Goal: Find specific page/section: Find specific page/section

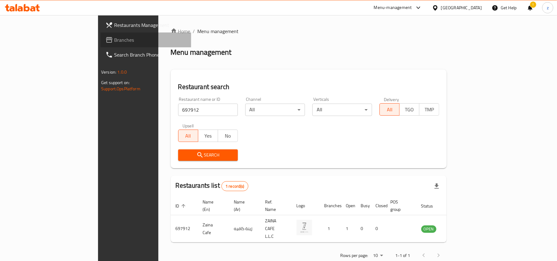
click at [114, 38] on span "Branches" at bounding box center [150, 39] width 72 height 7
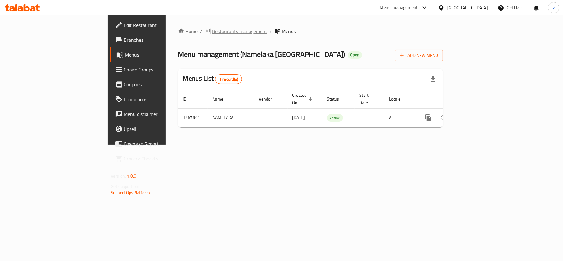
click at [212, 28] on span "Restaurants management" at bounding box center [239, 31] width 55 height 7
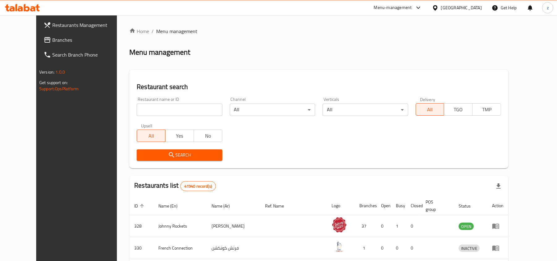
click at [146, 110] on input "search" at bounding box center [179, 110] width 85 height 12
paste input "687826"
type input "687826"
click at [143, 150] on button "Search" at bounding box center [179, 154] width 85 height 11
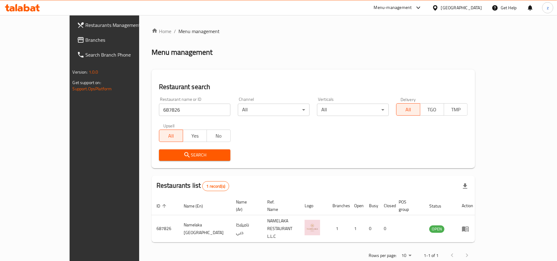
click at [86, 38] on span "Branches" at bounding box center [122, 39] width 72 height 7
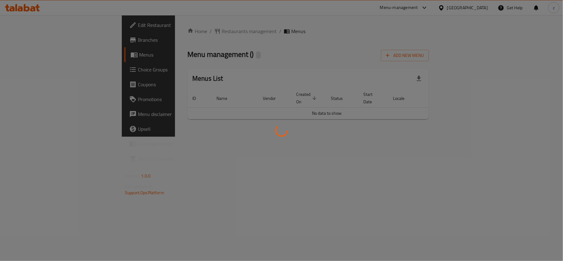
click at [204, 60] on div at bounding box center [281, 130] width 563 height 261
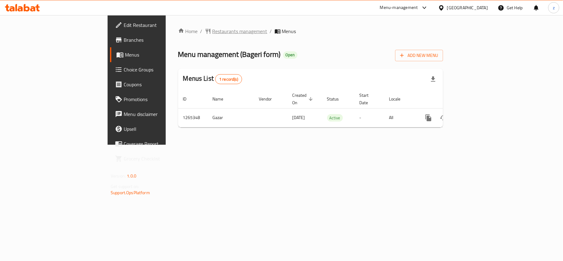
click at [212, 32] on span "Restaurants management" at bounding box center [239, 31] width 55 height 7
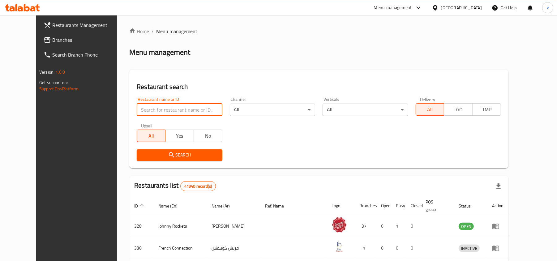
click at [140, 109] on input "search" at bounding box center [179, 110] width 85 height 12
paste input "686759"
type input "686759"
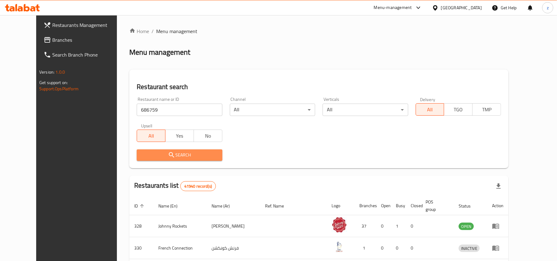
click at [150, 151] on span "Search" at bounding box center [179, 155] width 75 height 8
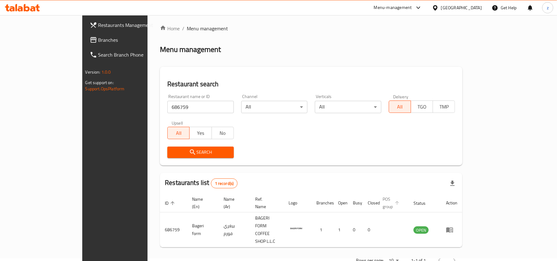
scroll to position [3, 0]
click at [98, 40] on span "Branches" at bounding box center [134, 39] width 72 height 7
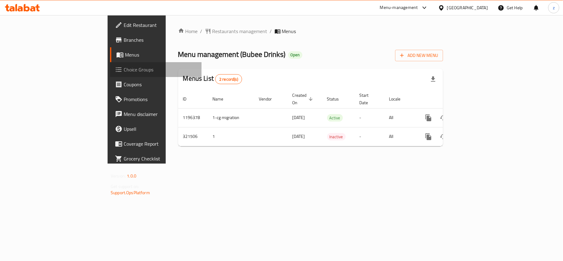
click at [124, 68] on span "Choice Groups" at bounding box center [160, 69] width 73 height 7
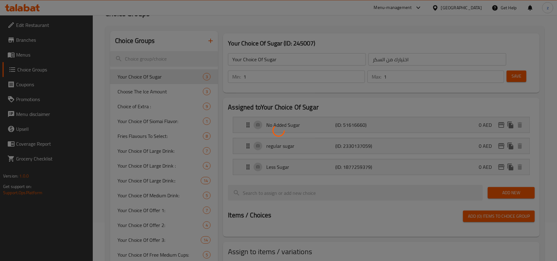
scroll to position [82, 0]
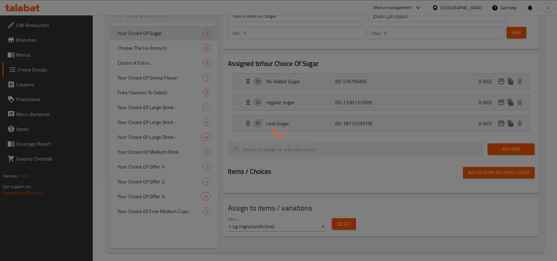
click at [213, 104] on div at bounding box center [278, 130] width 557 height 261
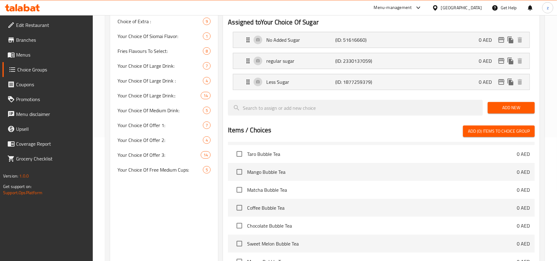
scroll to position [0, 0]
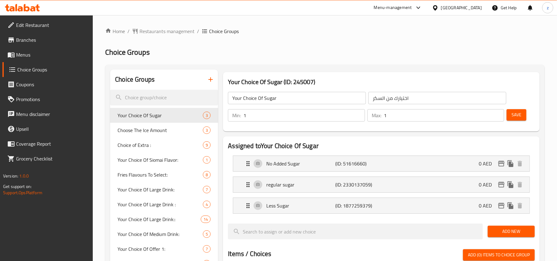
click at [459, 10] on div "[GEOGRAPHIC_DATA]" at bounding box center [461, 7] width 41 height 7
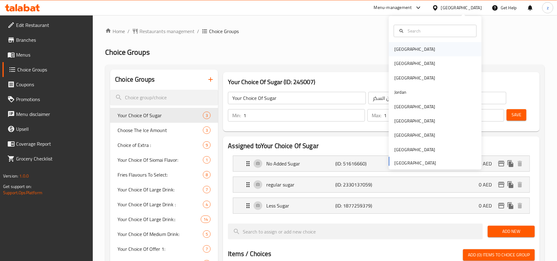
click at [417, 51] on div "Bahrain" at bounding box center [435, 49] width 93 height 14
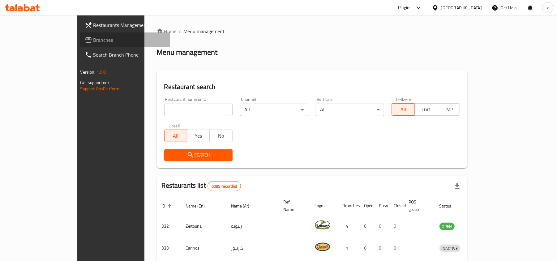
click at [80, 44] on link "Branches" at bounding box center [125, 39] width 91 height 15
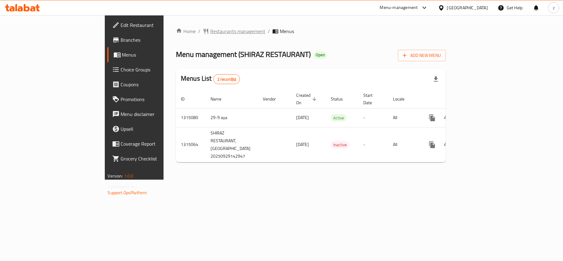
click at [210, 28] on span "Restaurants management" at bounding box center [237, 31] width 55 height 7
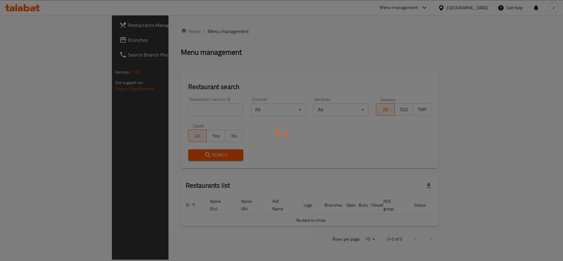
click at [172, 27] on div at bounding box center [281, 130] width 563 height 261
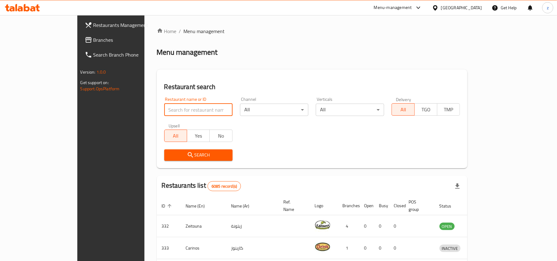
click at [165, 108] on input "search" at bounding box center [198, 110] width 68 height 12
paste input "707175"
type input "707175"
click at [171, 157] on span "Search" at bounding box center [198, 155] width 58 height 8
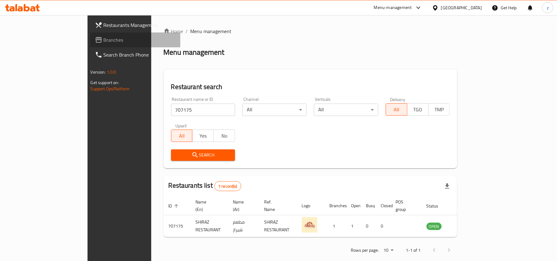
click at [104, 37] on span "Branches" at bounding box center [140, 39] width 72 height 7
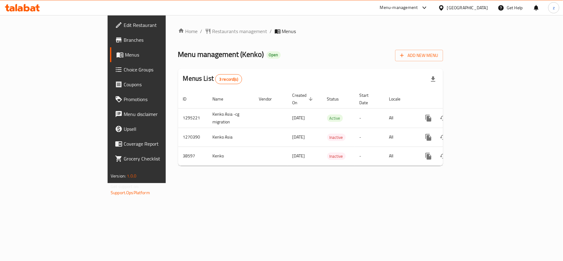
click at [178, 37] on div "Home / Restaurants management / Menus Menu management ( Kenko ) Open Add New Me…" at bounding box center [310, 99] width 265 height 143
click at [212, 35] on span "Restaurants management" at bounding box center [239, 31] width 55 height 7
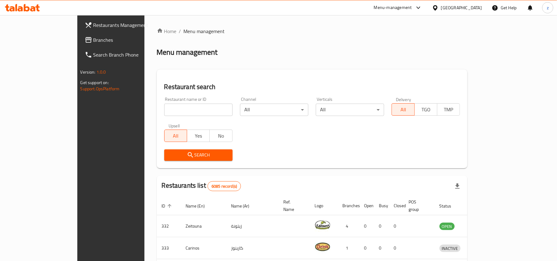
click at [164, 110] on input "search" at bounding box center [198, 110] width 68 height 12
paste input "20029"
type input "20029"
click at [164, 160] on button "Search" at bounding box center [198, 154] width 68 height 11
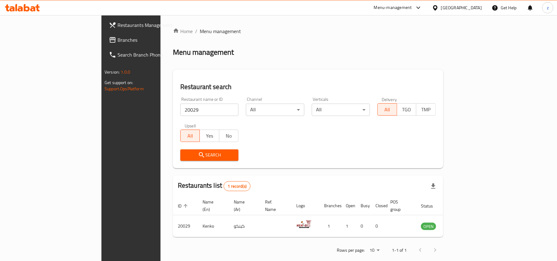
click at [467, 6] on div "Bahrain" at bounding box center [461, 7] width 41 height 7
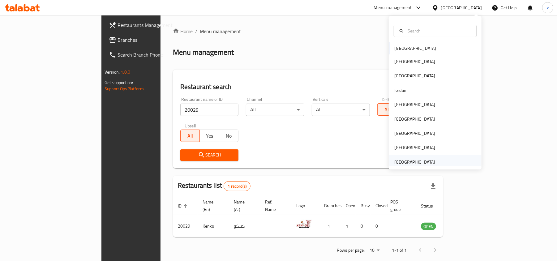
click at [402, 162] on div "[GEOGRAPHIC_DATA]" at bounding box center [414, 162] width 41 height 7
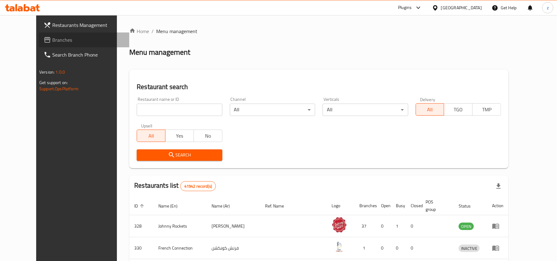
click at [52, 40] on span "Branches" at bounding box center [88, 39] width 72 height 7
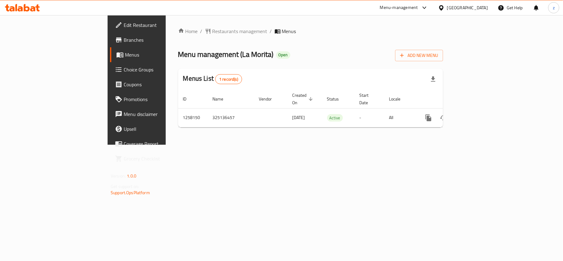
click at [212, 32] on span "Restaurants management" at bounding box center [239, 31] width 55 height 7
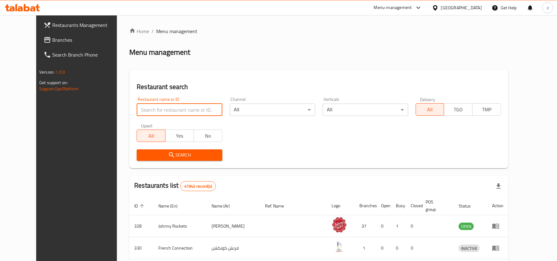
click at [146, 110] on input "search" at bounding box center [179, 110] width 85 height 12
paste input "683744"
type input "683744"
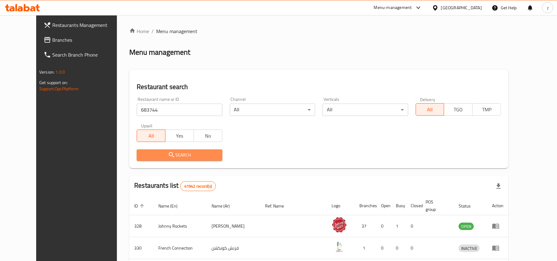
click at [168, 153] on icon "submit" at bounding box center [171, 154] width 7 height 7
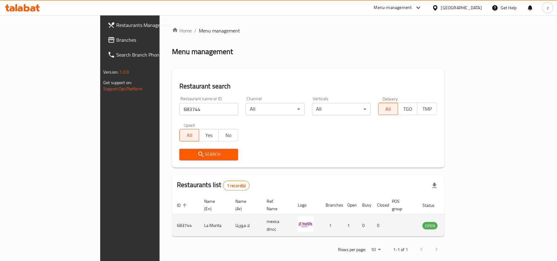
scroll to position [3, 0]
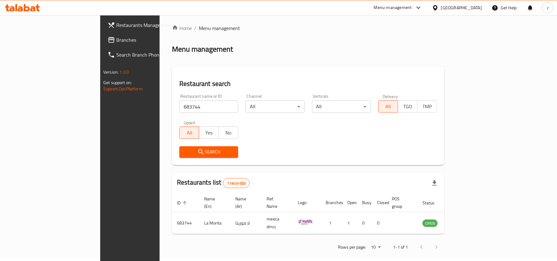
click at [116, 39] on span "Branches" at bounding box center [152, 39] width 72 height 7
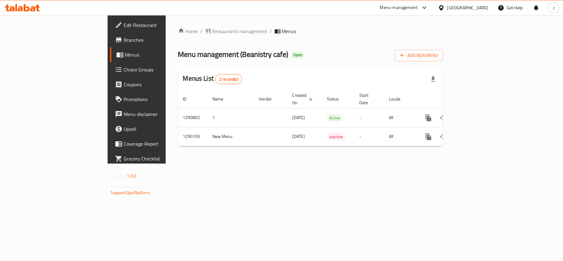
click at [212, 33] on span "Restaurants management" at bounding box center [239, 31] width 55 height 7
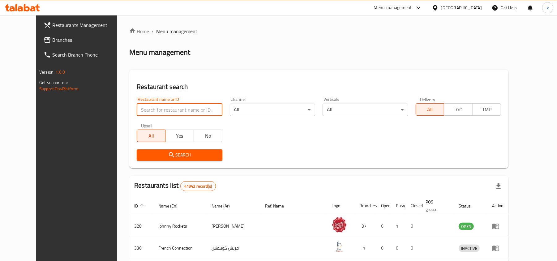
click at [140, 109] on input "search" at bounding box center [179, 110] width 85 height 12
paste input "698114"
type input "698114"
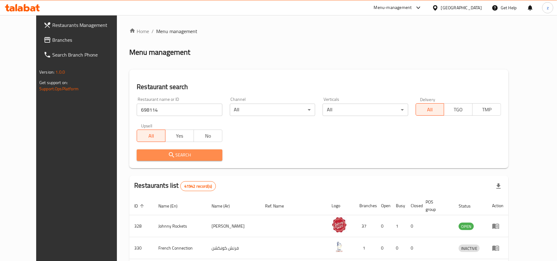
click at [168, 155] on icon "submit" at bounding box center [171, 154] width 7 height 7
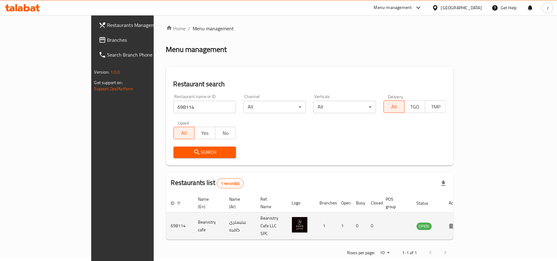
scroll to position [3, 0]
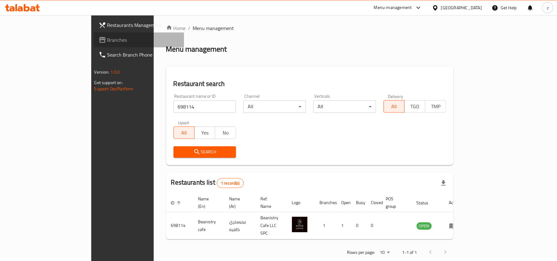
click at [107, 42] on span "Branches" at bounding box center [143, 39] width 72 height 7
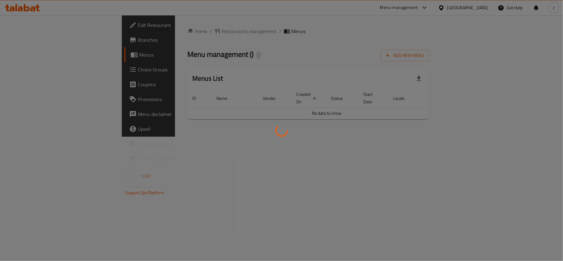
click at [210, 42] on div at bounding box center [281, 130] width 563 height 261
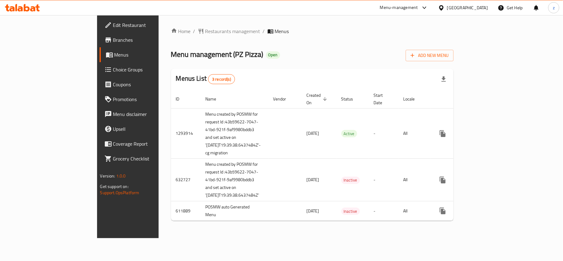
click at [159, 26] on div "Home / Restaurants management / Menus Menu management ( PZ Pizza ) Open Add New…" at bounding box center [313, 126] width 308 height 223
click at [205, 28] on span "Restaurants management" at bounding box center [232, 31] width 55 height 7
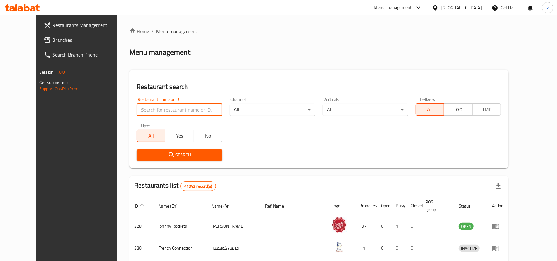
click at [142, 109] on input "search" at bounding box center [179, 110] width 85 height 12
paste input "27671"
type input "27671"
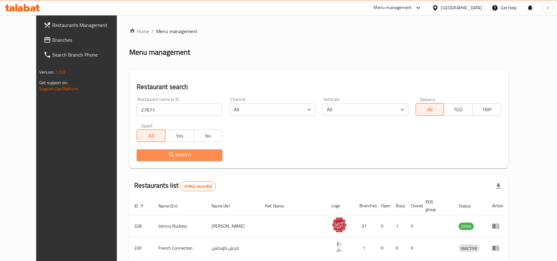
click at [150, 151] on span "Search" at bounding box center [179, 155] width 75 height 8
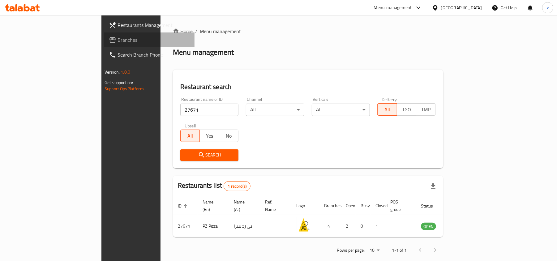
click at [104, 35] on link "Branches" at bounding box center [149, 39] width 91 height 15
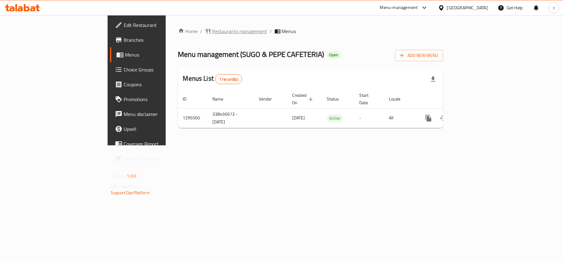
click at [212, 30] on span "Restaurants management" at bounding box center [239, 31] width 55 height 7
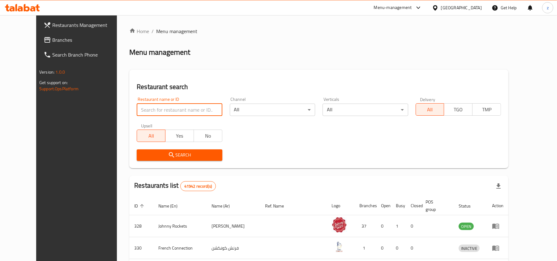
click at [149, 111] on input "search" at bounding box center [179, 110] width 85 height 12
paste input "699698"
type input "699698"
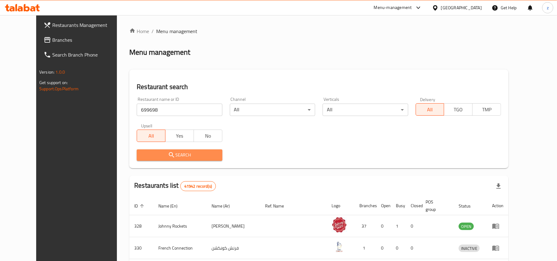
click at [168, 152] on icon "submit" at bounding box center [171, 154] width 7 height 7
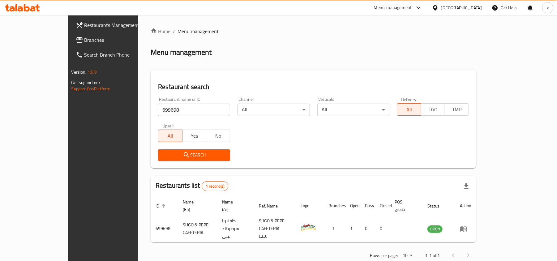
click at [71, 45] on link "Branches" at bounding box center [116, 39] width 91 height 15
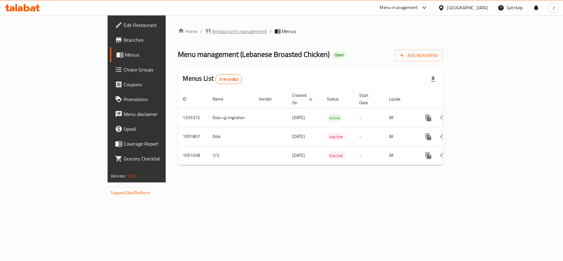
click at [212, 30] on span "Restaurants management" at bounding box center [239, 31] width 55 height 7
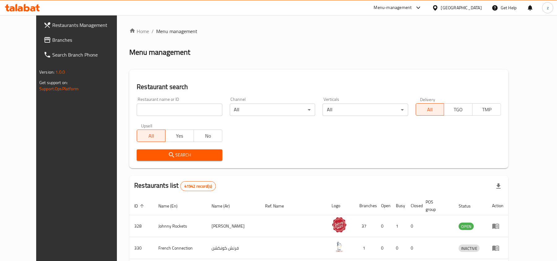
click at [160, 109] on input "search" at bounding box center [179, 110] width 85 height 12
paste input "664802"
type input "664802"
click at [142, 150] on button "Search" at bounding box center [179, 154] width 85 height 11
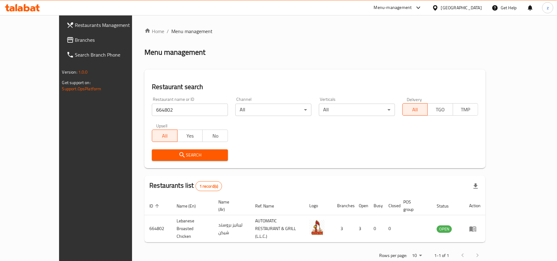
click at [172, 161] on div "Search" at bounding box center [189, 155] width 83 height 19
click at [172, 160] on button "Search" at bounding box center [190, 154] width 76 height 11
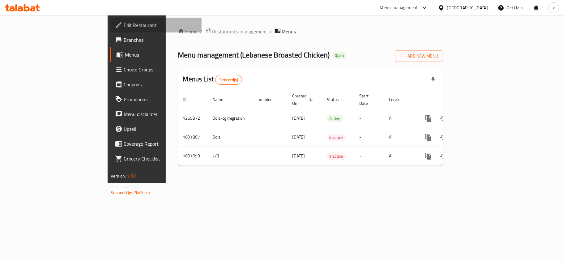
click at [124, 28] on span "Edit Restaurant" at bounding box center [160, 24] width 73 height 7
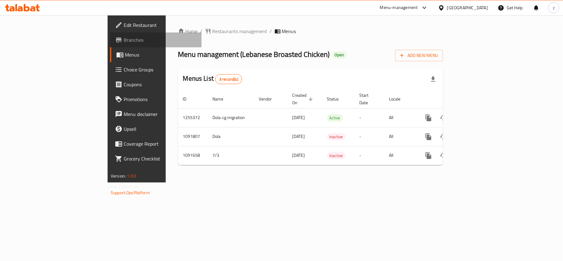
click at [124, 38] on span "Branches" at bounding box center [160, 39] width 73 height 7
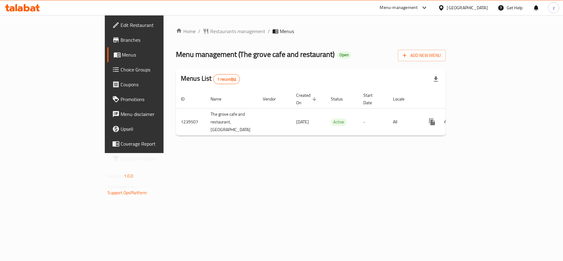
click at [210, 35] on span "Restaurants management" at bounding box center [237, 31] width 55 height 7
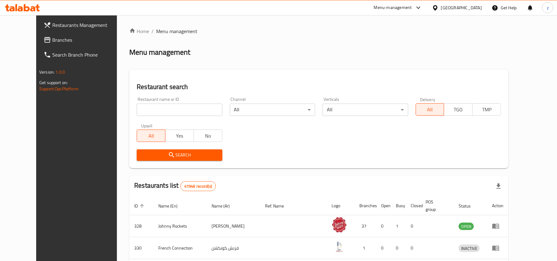
click at [140, 111] on input "search" at bounding box center [179, 110] width 85 height 12
paste input "679971"
type input "679971"
click at [142, 155] on span "Search" at bounding box center [179, 155] width 75 height 8
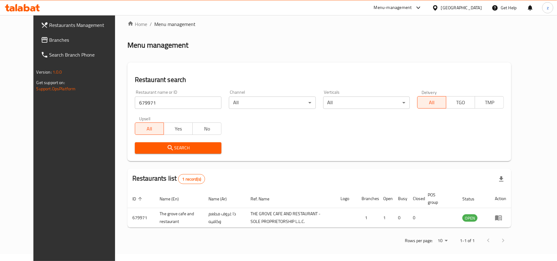
scroll to position [10, 0]
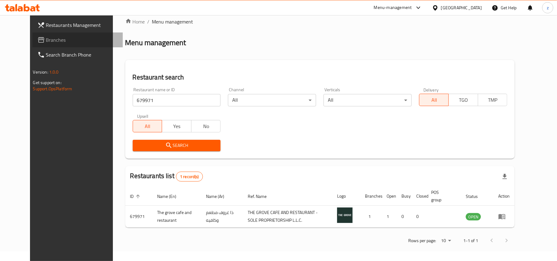
click at [46, 37] on span "Branches" at bounding box center [82, 39] width 72 height 7
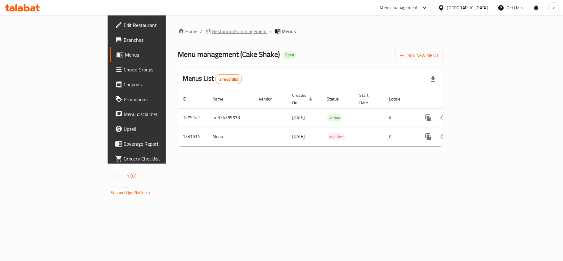
click at [212, 31] on span "Restaurants management" at bounding box center [239, 31] width 55 height 7
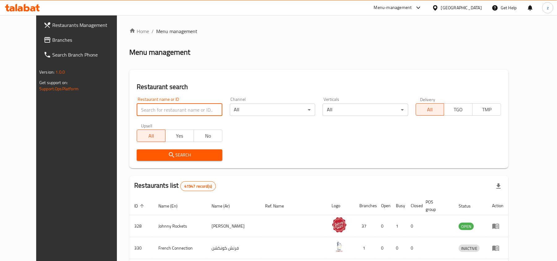
click at [139, 115] on input "search" at bounding box center [179, 110] width 85 height 12
paste input "676646"
type input "676646"
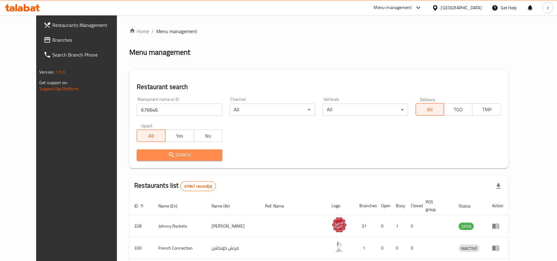
click at [142, 159] on span "Search" at bounding box center [179, 155] width 75 height 8
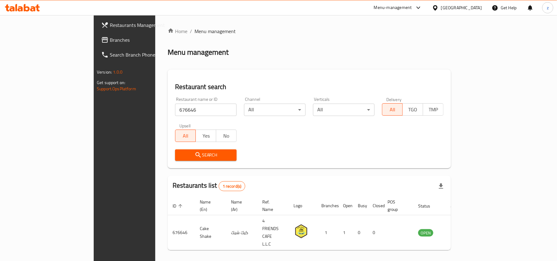
click at [110, 41] on span "Branches" at bounding box center [146, 39] width 72 height 7
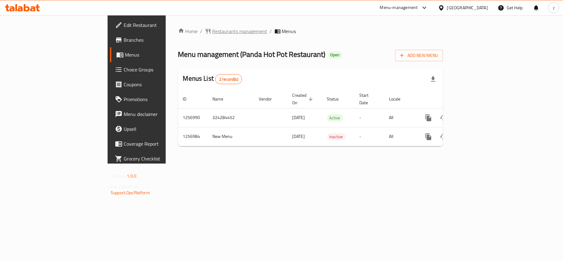
click at [212, 31] on span "Restaurants management" at bounding box center [239, 31] width 55 height 7
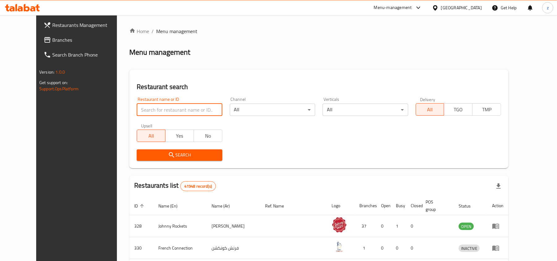
click at [169, 107] on input "search" at bounding box center [179, 110] width 85 height 12
paste input "683231"
type input "683231"
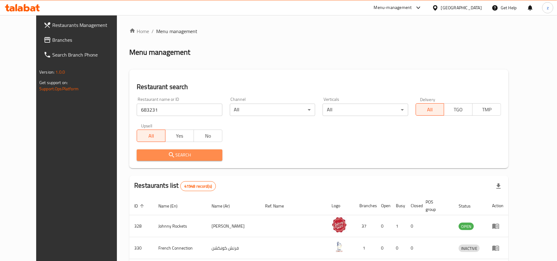
click at [174, 152] on span "Search" at bounding box center [179, 155] width 75 height 8
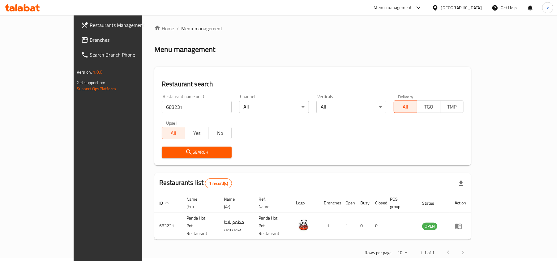
scroll to position [3, 0]
click at [330, 60] on div "Home / Menu management Menu management Restaurant search Restaurant name or ID …" at bounding box center [312, 142] width 317 height 236
click at [90, 39] on span "Branches" at bounding box center [126, 39] width 72 height 7
